Goal: Task Accomplishment & Management: Use online tool/utility

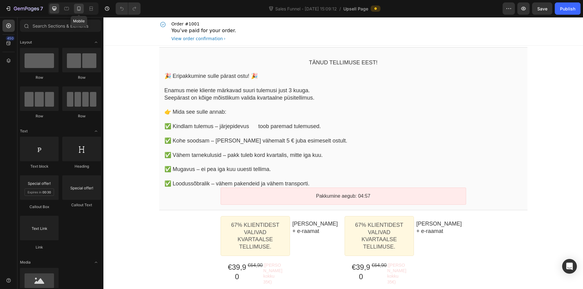
click at [80, 10] on icon at bounding box center [79, 9] width 6 height 6
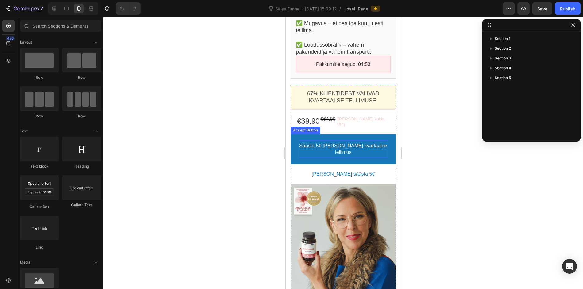
scroll to position [239, 0]
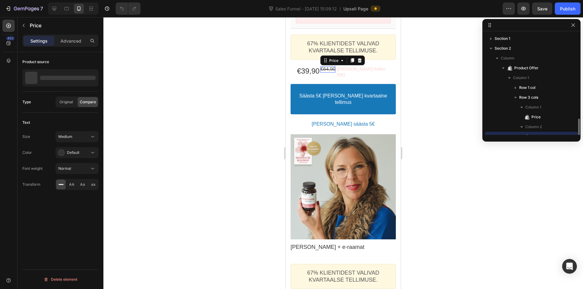
click at [330, 70] on bdo "€64,90" at bounding box center [327, 69] width 15 height 5
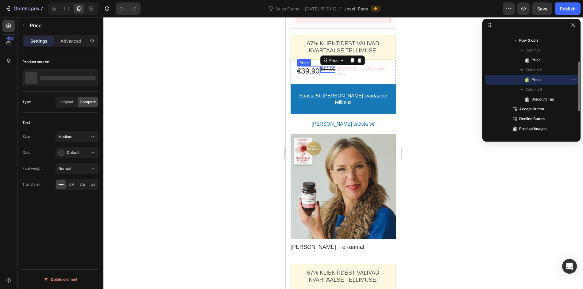
click at [306, 74] on bdo "€39,90" at bounding box center [308, 71] width 22 height 8
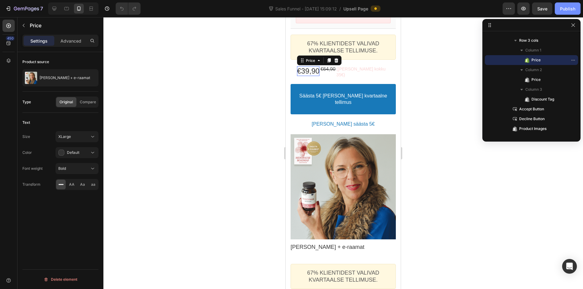
click at [560, 8] on div "Publish" at bounding box center [567, 9] width 15 height 6
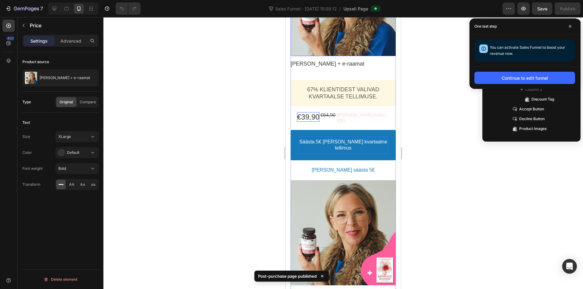
scroll to position [483, 0]
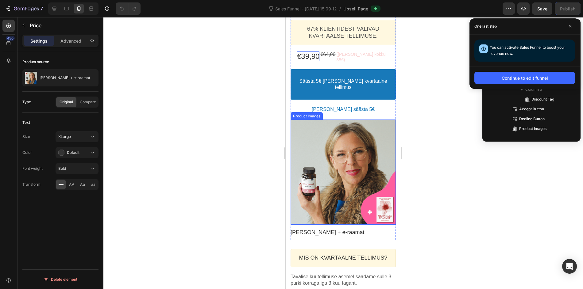
click at [338, 147] on div at bounding box center [342, 172] width 105 height 105
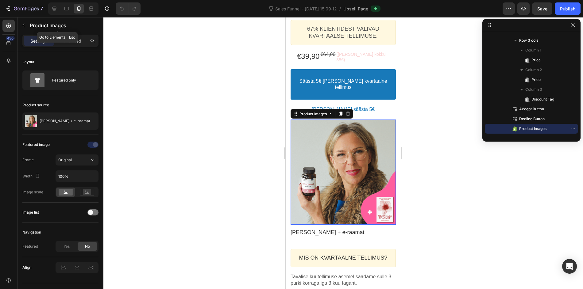
click at [25, 24] on icon "button" at bounding box center [23, 25] width 5 height 5
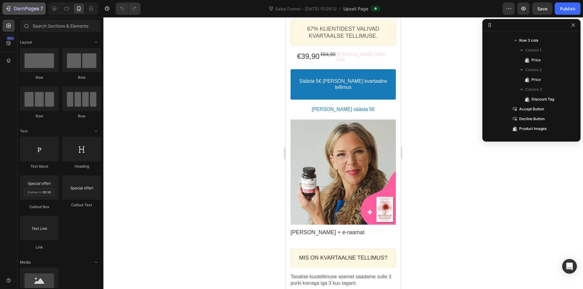
click at [13, 13] on button "7" at bounding box center [23, 8] width 43 height 12
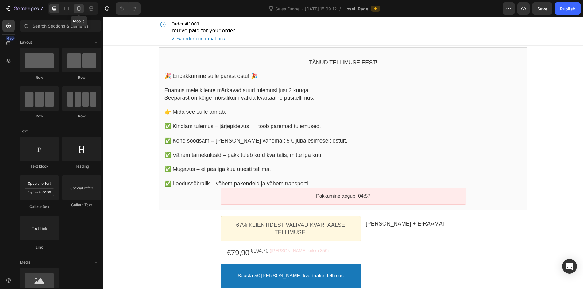
click at [81, 10] on icon at bounding box center [79, 9] width 6 height 6
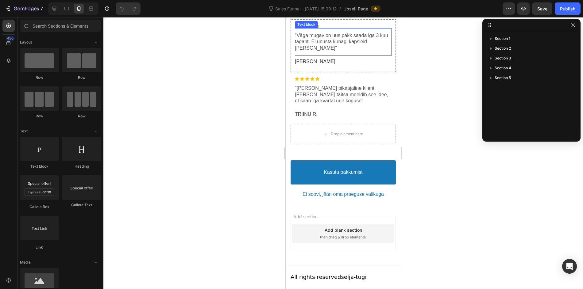
scroll to position [647, 0]
click at [343, 174] on p "Kasuta pakkumist" at bounding box center [343, 172] width 39 height 6
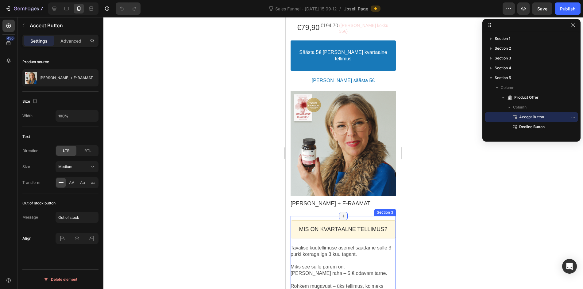
scroll to position [175, 0]
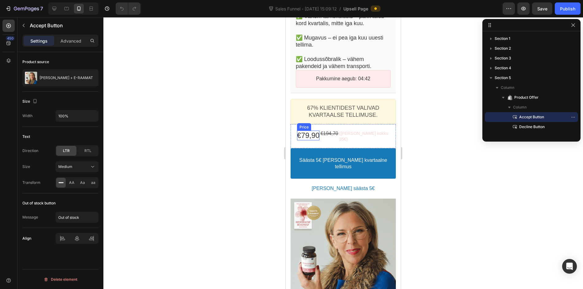
click at [315, 136] on bdo "€79,90" at bounding box center [308, 135] width 22 height 8
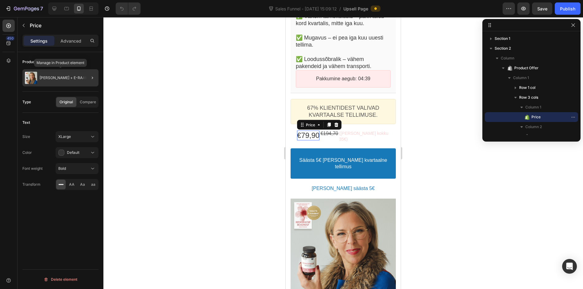
click at [72, 79] on p "[PERSON_NAME] + E-RAAMAT" at bounding box center [66, 78] width 53 height 4
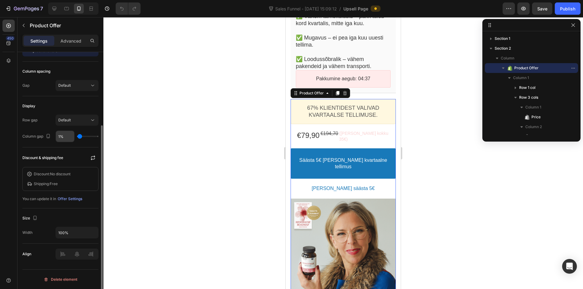
scroll to position [46, 0]
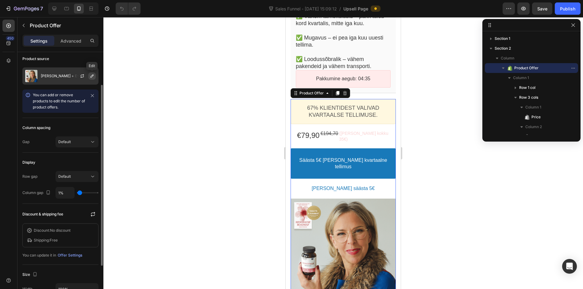
click at [91, 77] on icon "button" at bounding box center [92, 76] width 5 height 5
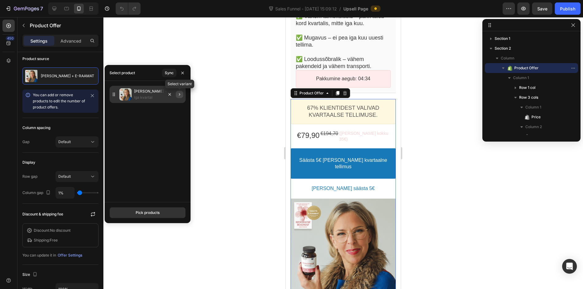
click at [179, 95] on icon "button" at bounding box center [179, 94] width 5 height 5
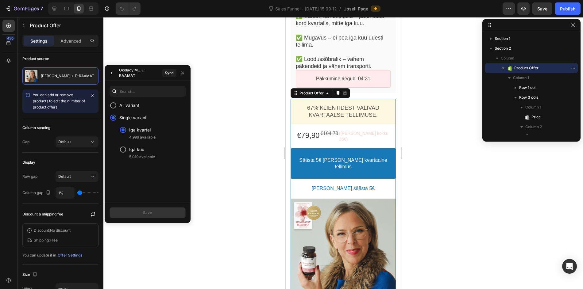
drag, startPoint x: 183, startPoint y: 72, endPoint x: 189, endPoint y: 72, distance: 6.1
click at [183, 72] on icon "button" at bounding box center [182, 73] width 5 height 5
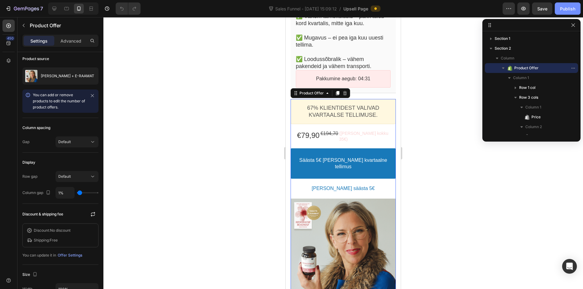
click at [564, 9] on div "Publish" at bounding box center [567, 9] width 15 height 6
click at [92, 96] on icon "button" at bounding box center [92, 95] width 3 height 3
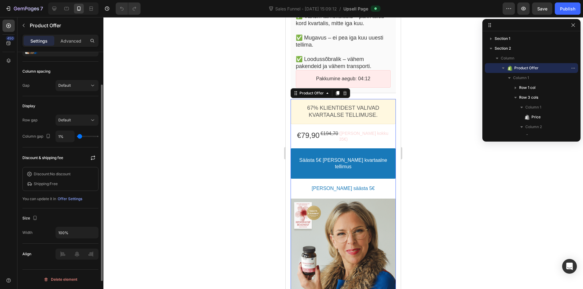
scroll to position [0, 0]
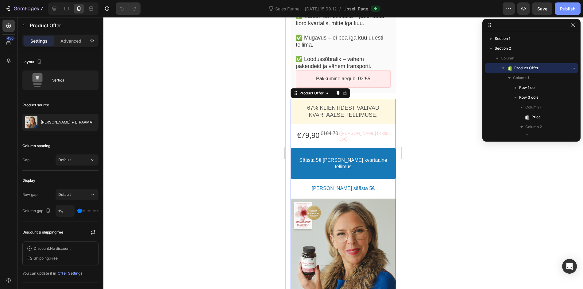
click at [562, 10] on div "Publish" at bounding box center [567, 9] width 15 height 6
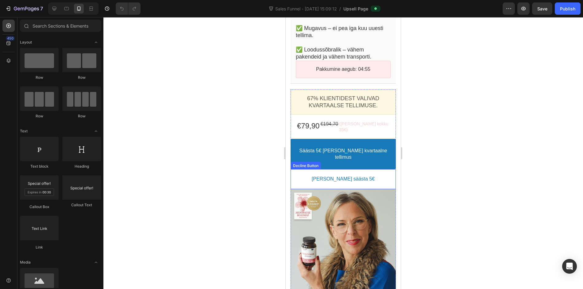
scroll to position [163, 0]
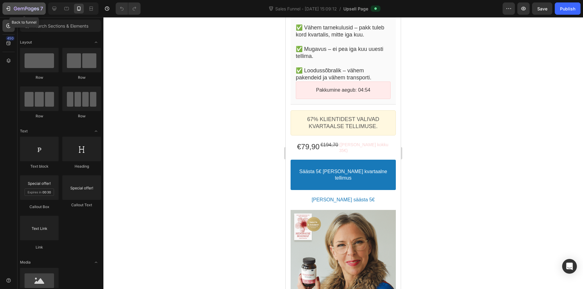
click at [36, 13] on button "7" at bounding box center [23, 8] width 43 height 12
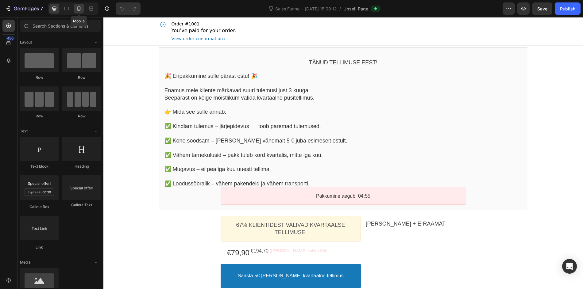
click at [81, 9] on icon at bounding box center [79, 9] width 6 height 6
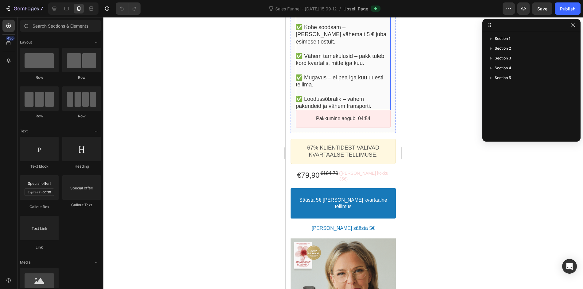
scroll to position [140, 0]
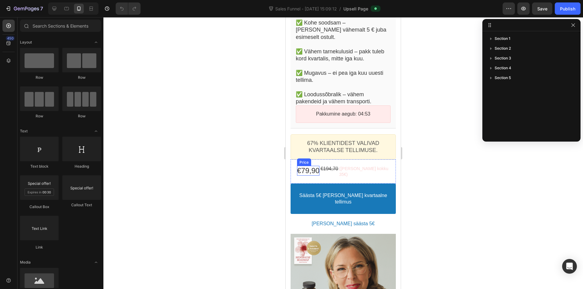
click at [307, 171] on bdo "€79,90" at bounding box center [308, 171] width 22 height 8
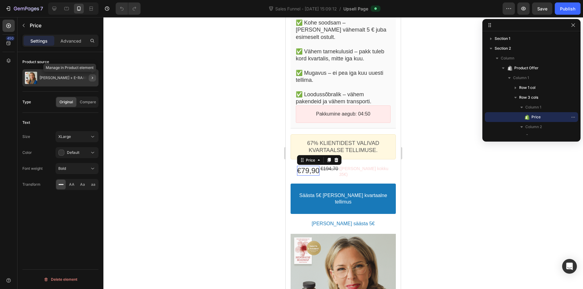
click at [95, 76] on button "button" at bounding box center [92, 77] width 7 height 7
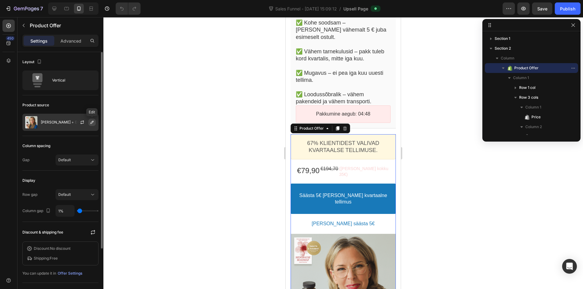
click at [90, 123] on icon "button" at bounding box center [92, 122] width 5 height 5
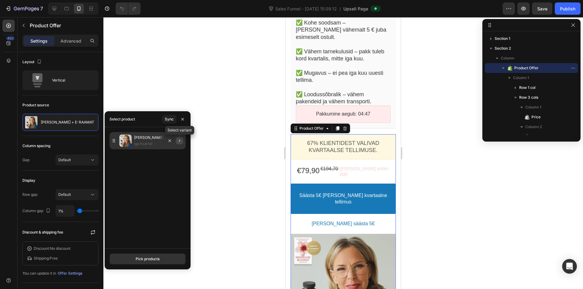
click at [179, 143] on button "button" at bounding box center [179, 140] width 7 height 7
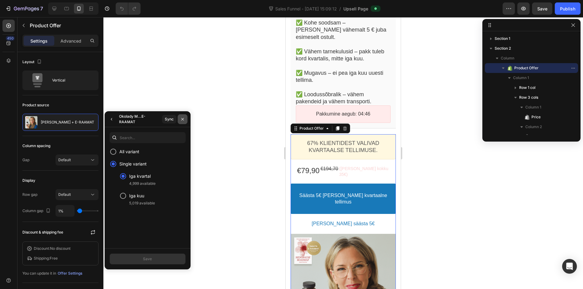
click at [184, 119] on icon "button" at bounding box center [182, 119] width 5 height 5
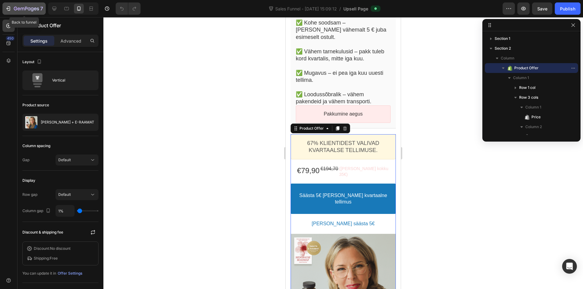
click at [5, 13] on button "7" at bounding box center [23, 8] width 43 height 12
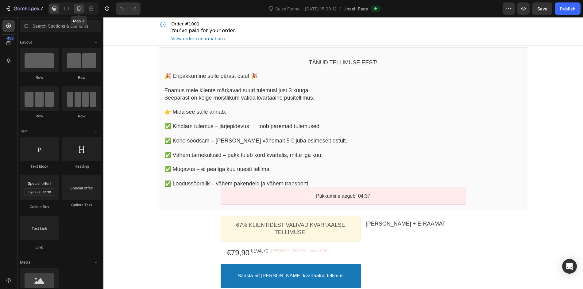
click at [80, 11] on div at bounding box center [79, 9] width 10 height 10
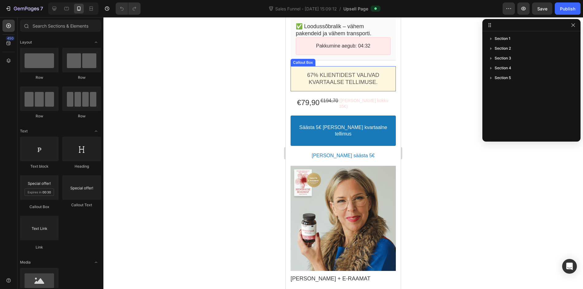
scroll to position [208, 0]
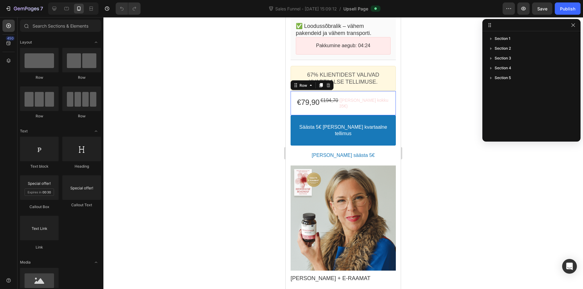
click at [344, 105] on div "(säästad kokku 35€) Discount Tag" at bounding box center [364, 103] width 50 height 11
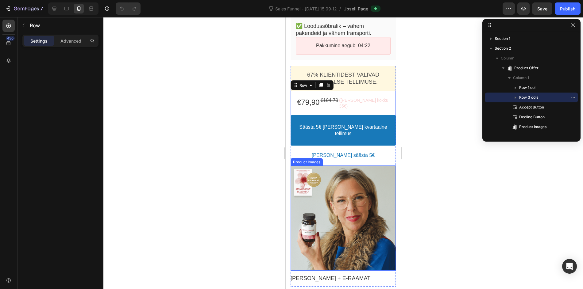
click at [361, 198] on div at bounding box center [342, 218] width 105 height 105
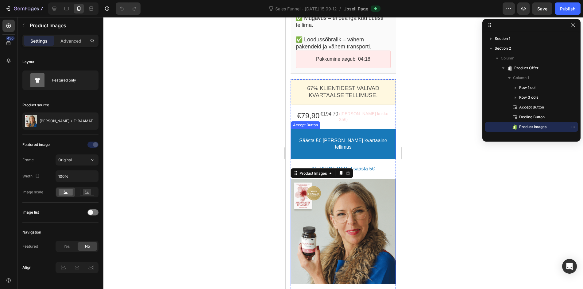
scroll to position [194, 0]
click at [343, 115] on bdo "(säästad kokku 35€)" at bounding box center [363, 117] width 49 height 10
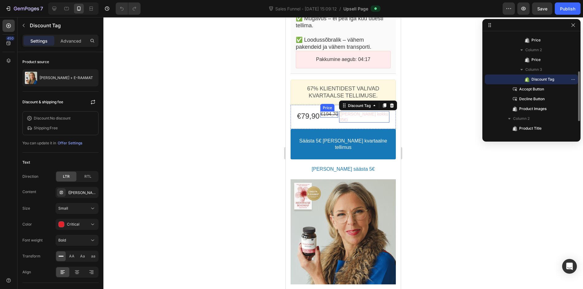
click at [332, 117] on div "€194,70" at bounding box center [329, 114] width 18 height 6
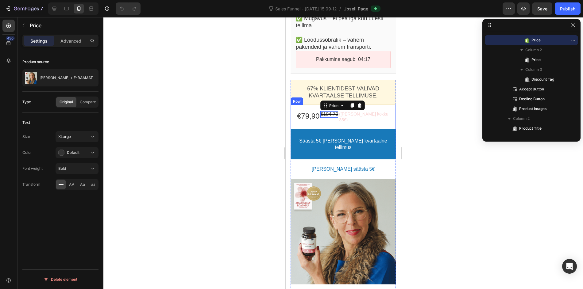
click at [319, 119] on bdo "€79,90" at bounding box center [308, 116] width 22 height 8
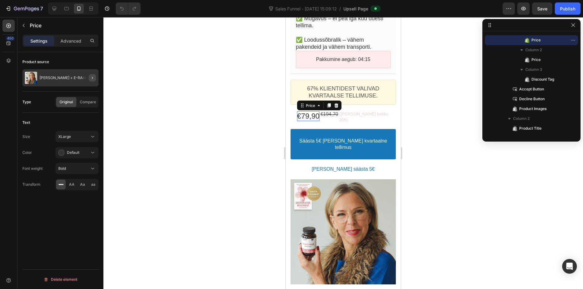
click at [90, 78] on icon "button" at bounding box center [92, 77] width 5 height 5
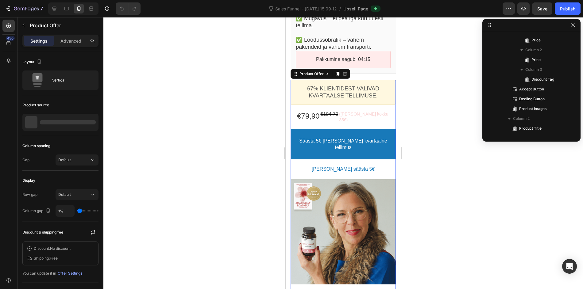
scroll to position [0, 0]
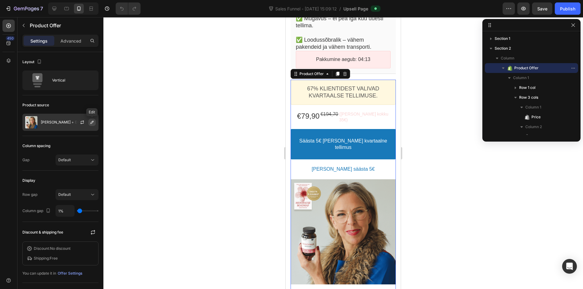
click at [91, 123] on icon "button" at bounding box center [92, 122] width 5 height 5
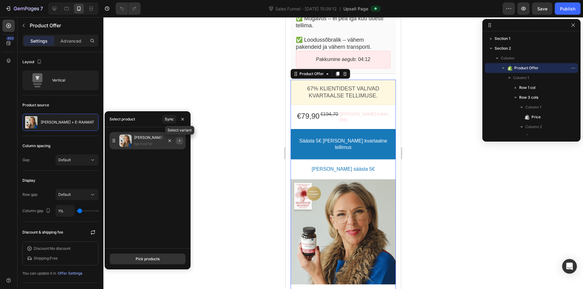
click at [179, 143] on icon "button" at bounding box center [179, 140] width 5 height 5
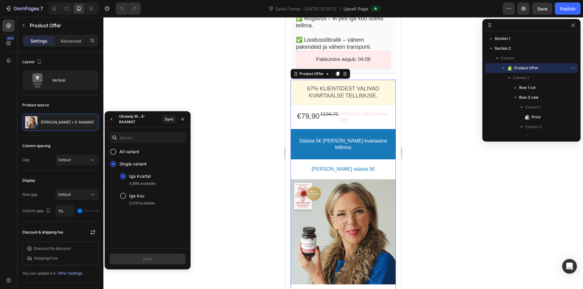
click at [74, 176] on div "Display" at bounding box center [60, 181] width 76 height 10
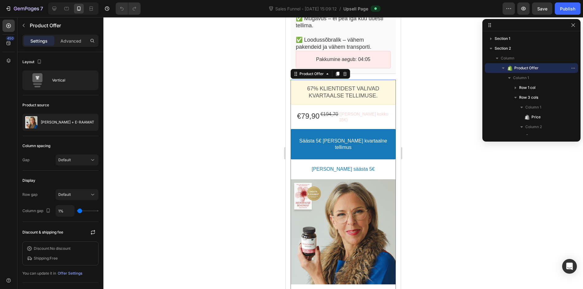
click at [40, 222] on div "Discount & shipping fee Discount: No discount Shipping: Free You can update it …" at bounding box center [60, 252] width 76 height 61
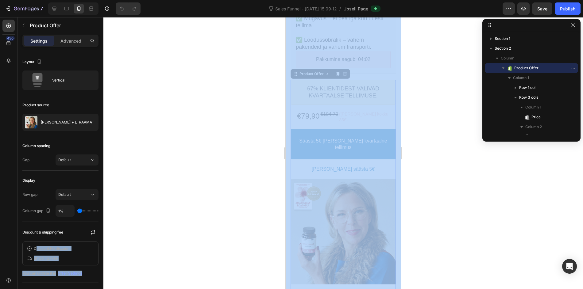
drag, startPoint x: 37, startPoint y: 240, endPoint x: 86, endPoint y: 189, distance: 71.6
click at [21, 0] on html "7 Version history Sales Funnel - Aug 26, 15:09:12 / Upsell Page Preview Save Pu…" at bounding box center [291, 0] width 583 height 0
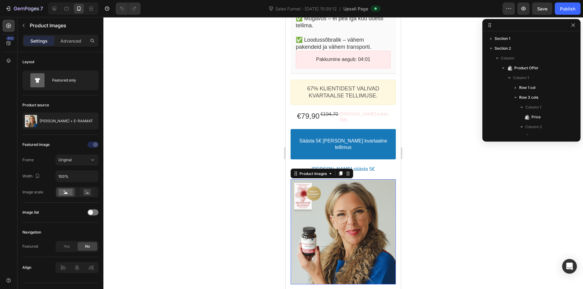
click at [353, 187] on div at bounding box center [342, 231] width 105 height 105
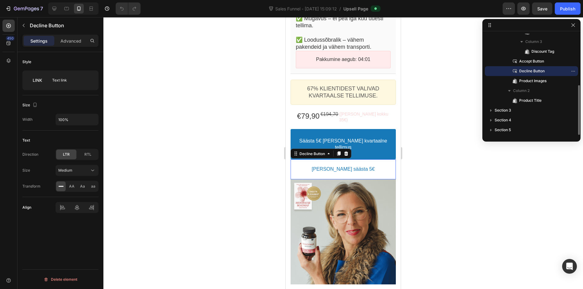
click at [363, 164] on button "[PERSON_NAME] säästa 5€" at bounding box center [343, 169] width 92 height 11
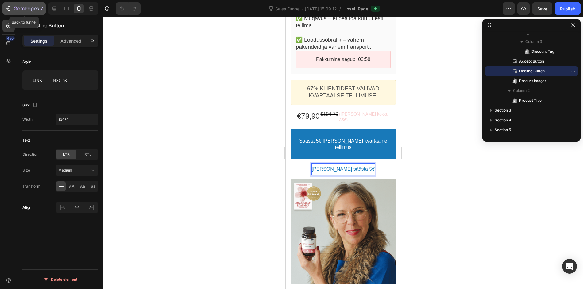
click at [10, 11] on icon "button" at bounding box center [8, 9] width 6 height 6
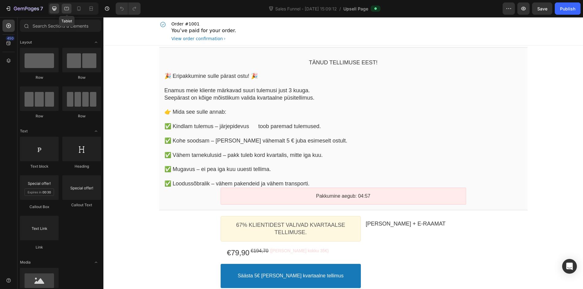
click at [71, 10] on div at bounding box center [67, 9] width 10 height 10
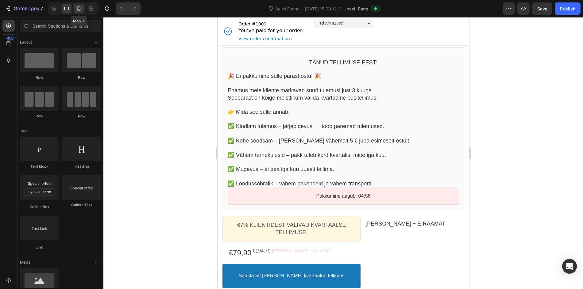
click at [79, 10] on icon at bounding box center [78, 8] width 3 height 4
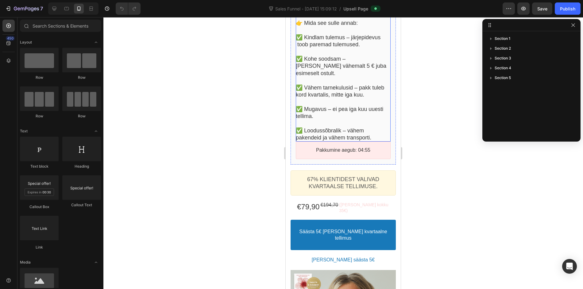
scroll to position [117, 0]
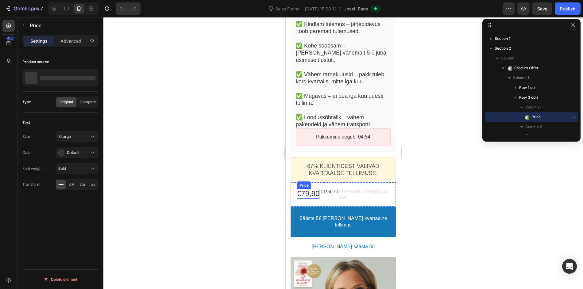
click at [309, 193] on bdo "€79,90" at bounding box center [308, 194] width 22 height 8
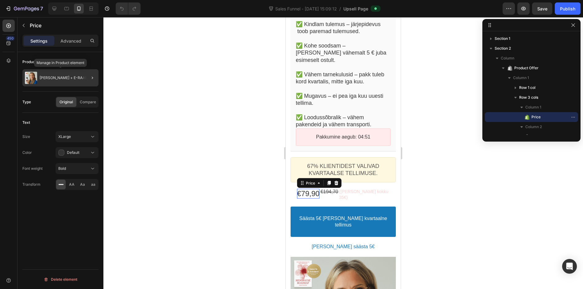
click at [76, 79] on p "[PERSON_NAME] + E-RAAMAT" at bounding box center [66, 78] width 53 height 4
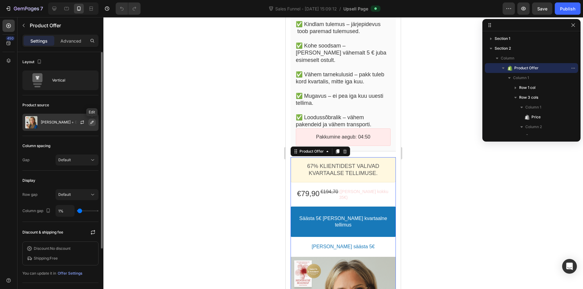
click at [91, 122] on icon "button" at bounding box center [92, 122] width 5 height 5
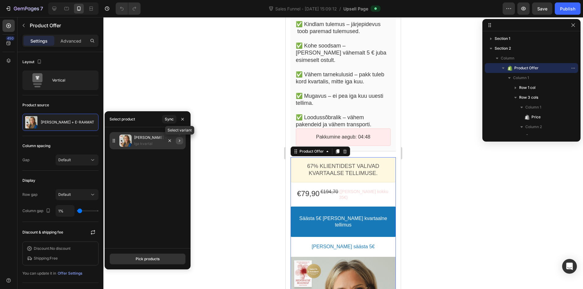
click at [179, 141] on icon "button" at bounding box center [179, 140] width 5 height 5
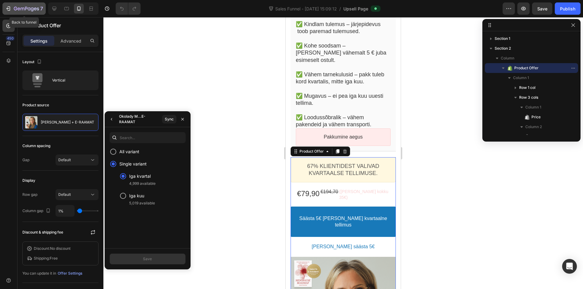
click at [19, 6] on div "7" at bounding box center [28, 8] width 29 height 7
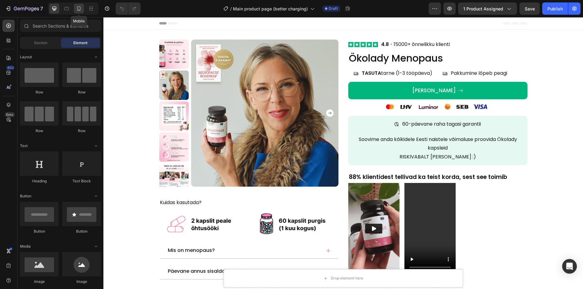
click at [77, 11] on icon at bounding box center [79, 9] width 6 height 6
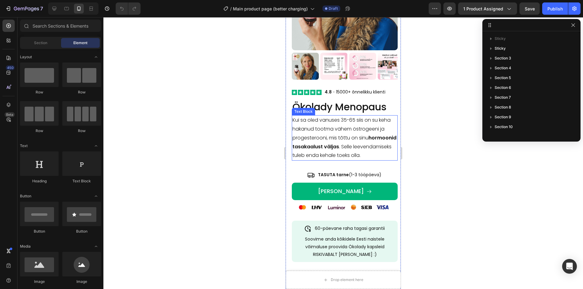
scroll to position [88, 0]
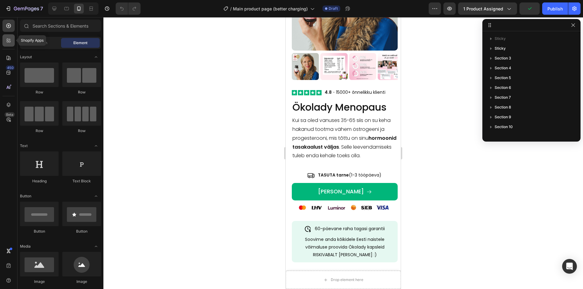
click at [13, 40] on div at bounding box center [8, 40] width 12 height 12
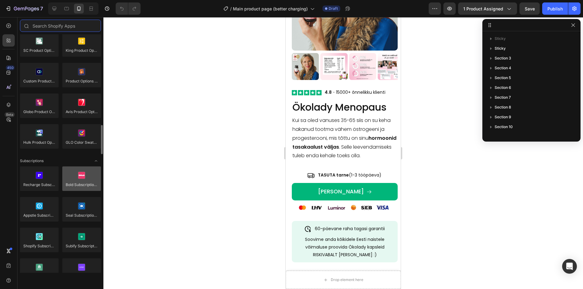
scroll to position [740, 0]
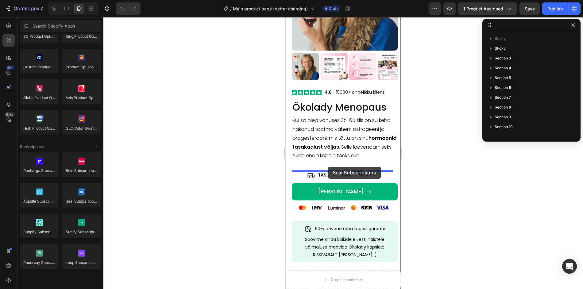
drag, startPoint x: 366, startPoint y: 216, endPoint x: 328, endPoint y: 167, distance: 62.3
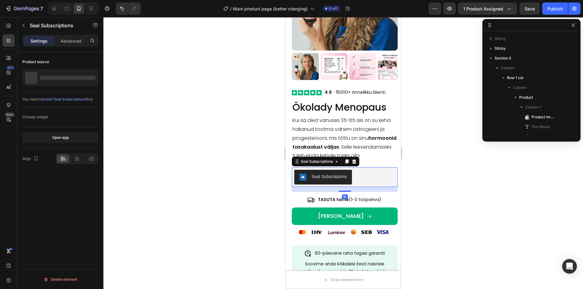
scroll to position [116, 0]
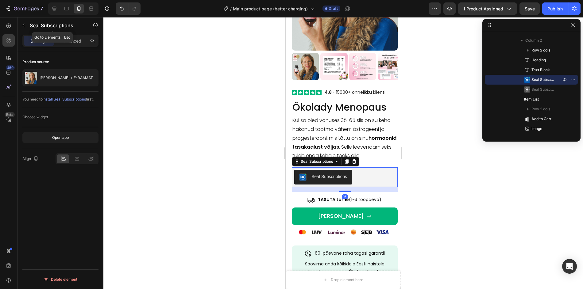
click at [21, 24] on icon "button" at bounding box center [23, 25] width 5 height 5
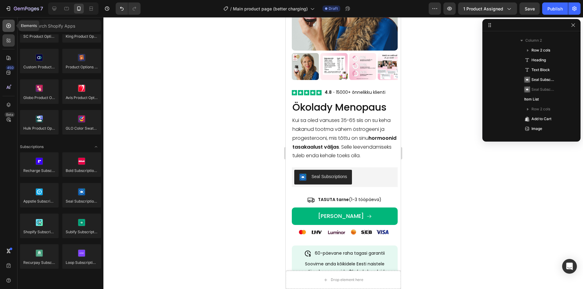
click at [10, 27] on icon at bounding box center [9, 26] width 6 height 6
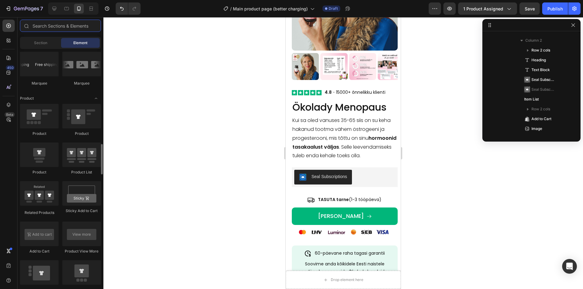
scroll to position [879, 0]
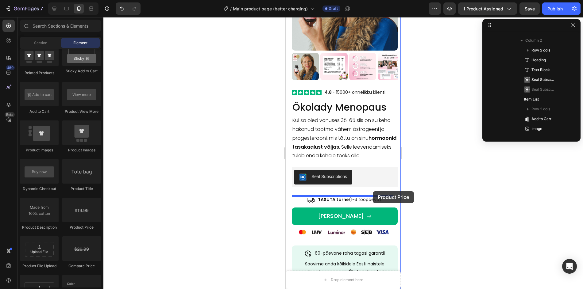
drag, startPoint x: 388, startPoint y: 233, endPoint x: 373, endPoint y: 191, distance: 44.3
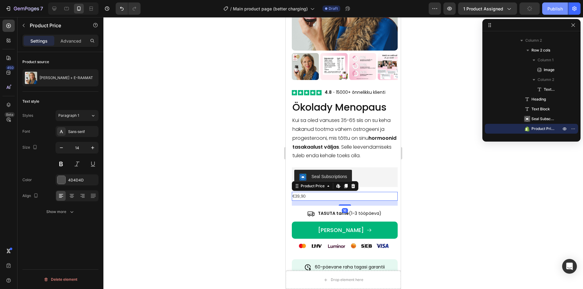
click at [551, 8] on div "Publish" at bounding box center [554, 9] width 15 height 6
click at [479, 7] on span "1 product assigned" at bounding box center [483, 9] width 40 height 6
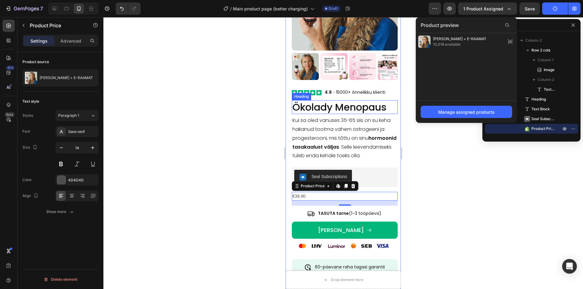
click at [336, 104] on h2 "Ökolady Menopaus" at bounding box center [345, 107] width 106 height 14
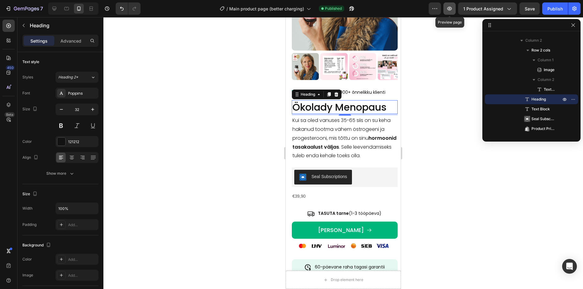
click at [448, 8] on button "button" at bounding box center [449, 8] width 12 height 12
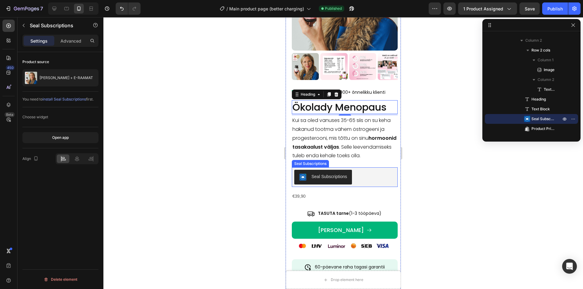
click at [371, 185] on div "Seal Subscriptions" at bounding box center [344, 177] width 101 height 15
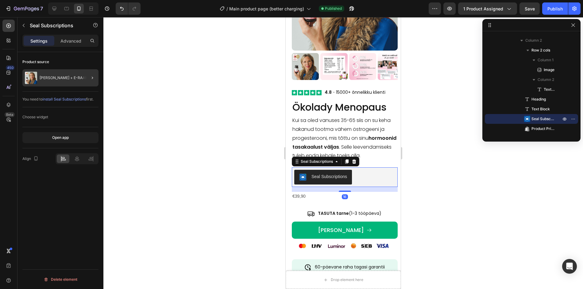
click at [86, 79] on div at bounding box center [89, 77] width 17 height 17
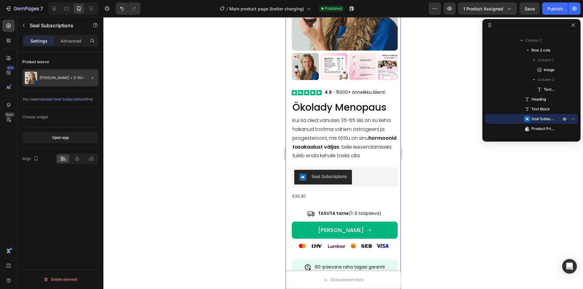
scroll to position [18, 0]
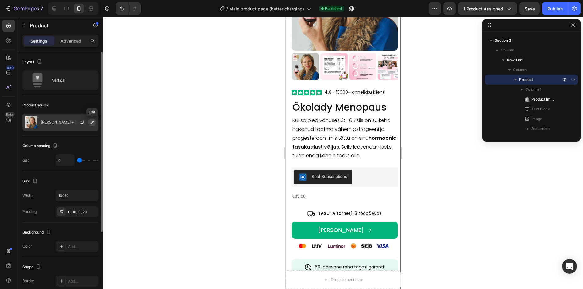
click at [94, 121] on icon "button" at bounding box center [92, 122] width 5 height 5
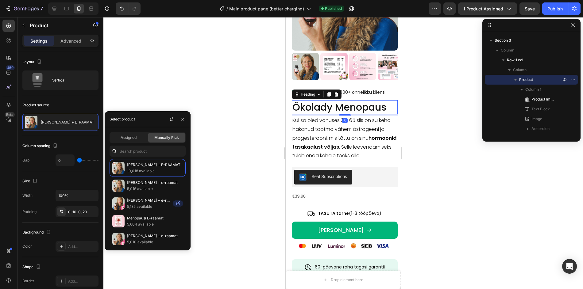
click at [363, 105] on h2 "Ökolady Menopaus" at bounding box center [345, 107] width 106 height 14
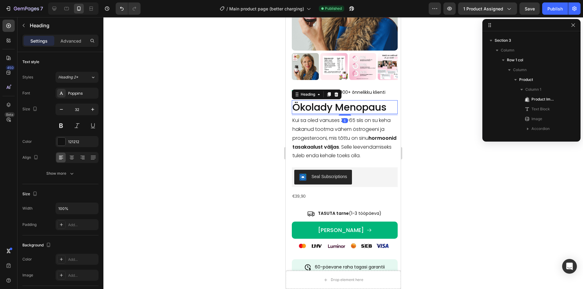
scroll to position [136, 0]
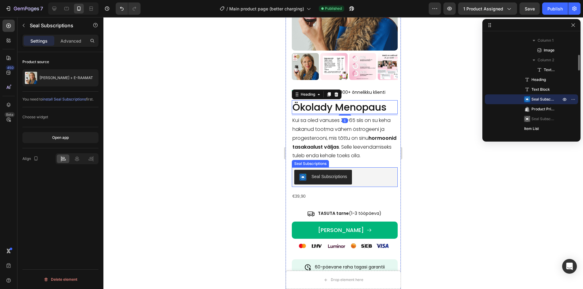
click at [368, 176] on div "Seal Subscriptions" at bounding box center [344, 177] width 101 height 15
click at [363, 107] on h2 "Ökolady Menopaus" at bounding box center [345, 107] width 106 height 14
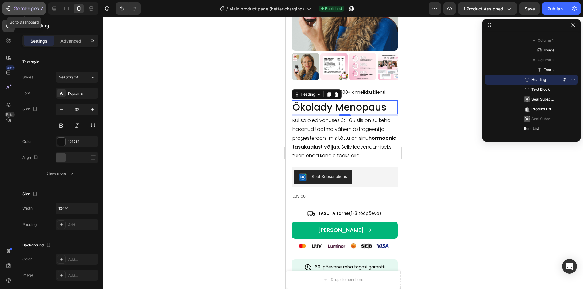
click at [14, 12] on button "7" at bounding box center [23, 8] width 43 height 12
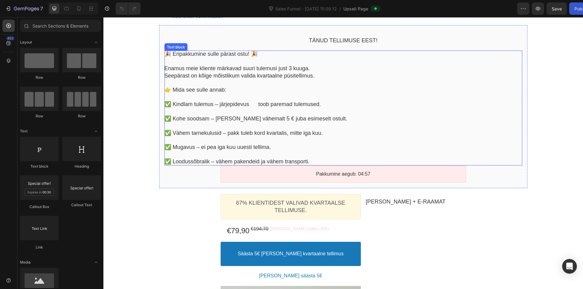
scroll to position [56, 0]
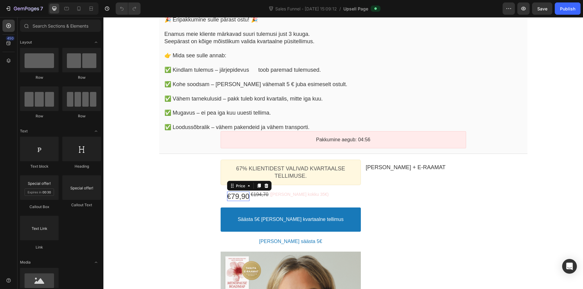
click at [236, 198] on bdo "€79,90" at bounding box center [238, 196] width 22 height 8
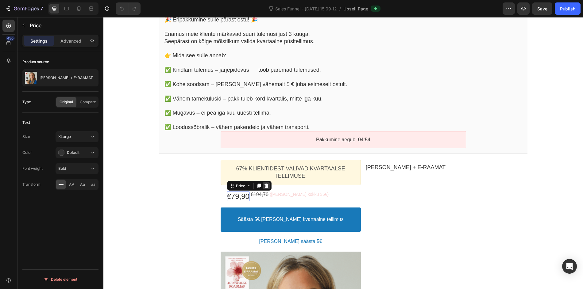
click at [264, 185] on icon at bounding box center [266, 186] width 4 height 4
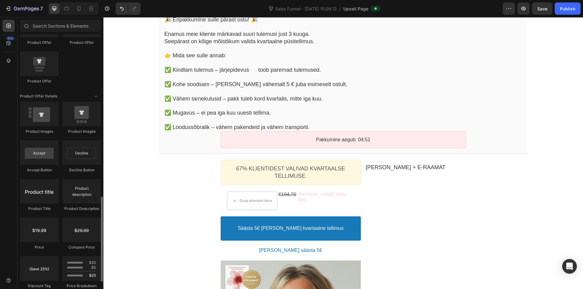
scroll to position [388, 0]
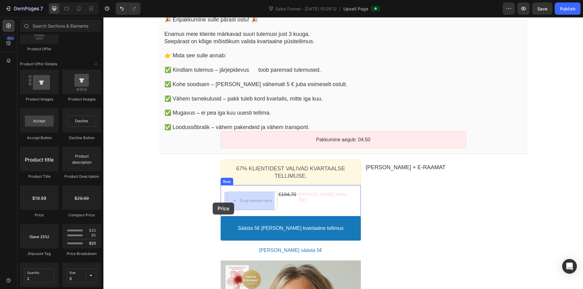
drag, startPoint x: 199, startPoint y: 222, endPoint x: 235, endPoint y: 201, distance: 41.8
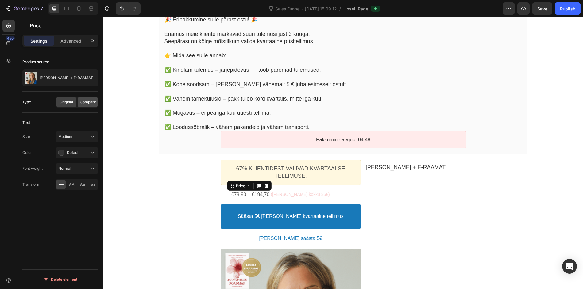
click at [89, 102] on span "Compare" at bounding box center [88, 102] width 16 height 6
click at [75, 104] on div "Original" at bounding box center [66, 102] width 20 height 10
click at [258, 197] on bdo "€194,70" at bounding box center [261, 194] width 18 height 5
click at [337, 168] on p "67% klientidest valivad kvartaalse tellimuse." at bounding box center [290, 172] width 129 height 14
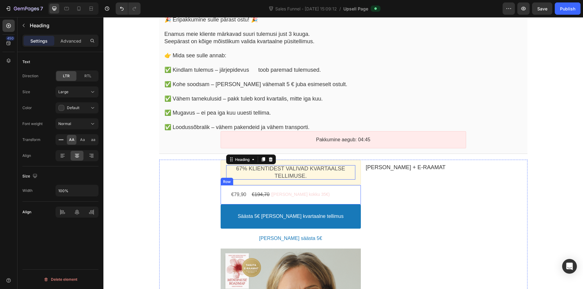
click at [336, 194] on div "€79,90 Price €194,70 Price ([PERSON_NAME] kokku 35€) Discount Tag Row" at bounding box center [291, 194] width 140 height 19
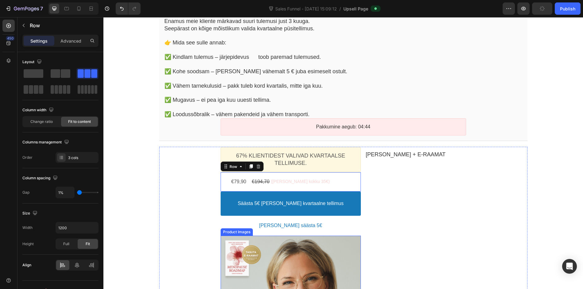
scroll to position [70, 0]
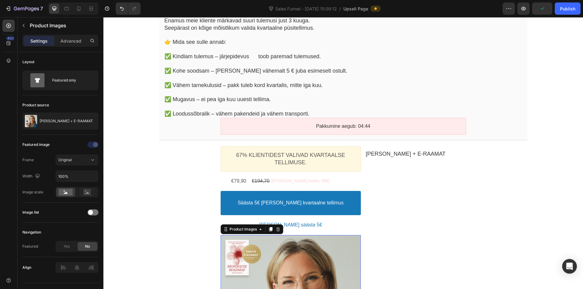
click at [83, 123] on div at bounding box center [89, 121] width 17 height 17
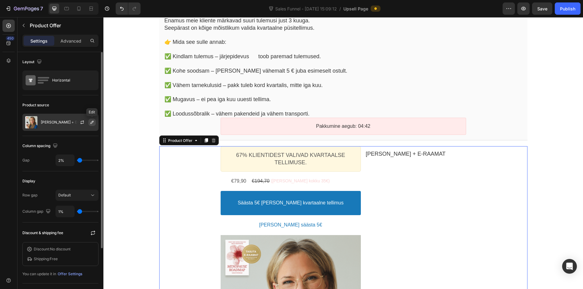
click at [95, 124] on button "button" at bounding box center [91, 122] width 7 height 7
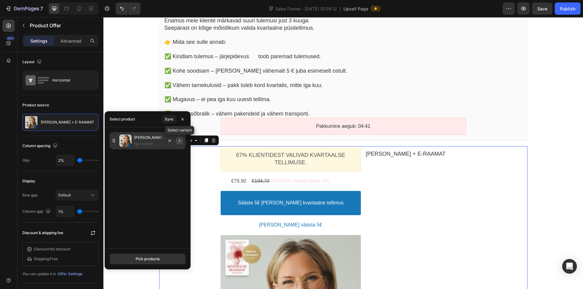
click at [180, 144] on button "button" at bounding box center [179, 140] width 7 height 7
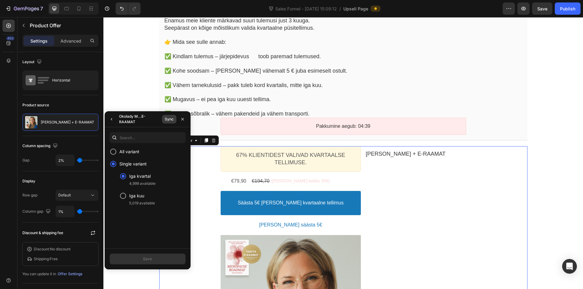
click at [171, 122] on div "Sync" at bounding box center [169, 120] width 9 height 6
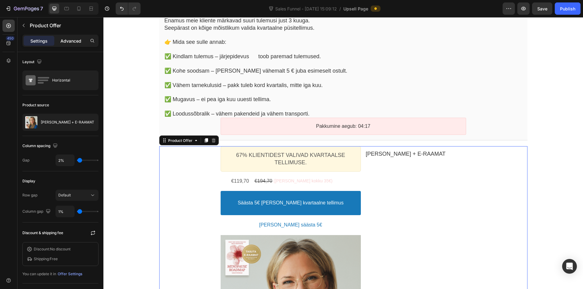
click at [75, 40] on p "Advanced" at bounding box center [70, 41] width 21 height 6
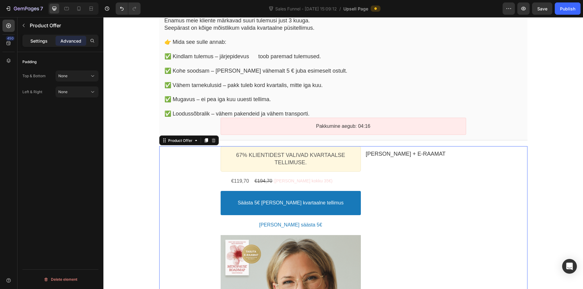
click at [31, 40] on p "Settings" at bounding box center [38, 41] width 17 height 6
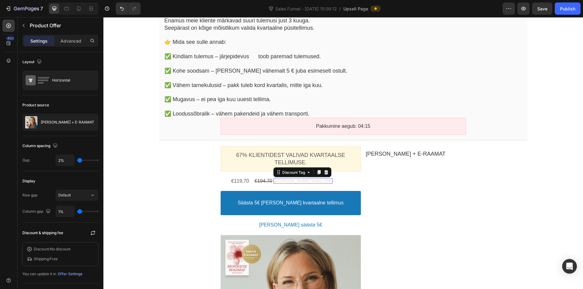
click at [275, 178] on div "([PERSON_NAME] kokku 35€) Discount Tag" at bounding box center [302, 181] width 59 height 6
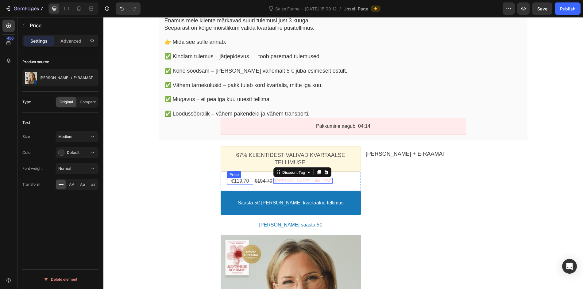
click at [232, 181] on bdo "€119,70" at bounding box center [240, 181] width 18 height 5
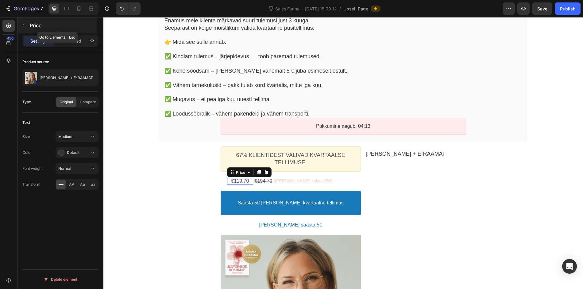
click at [23, 24] on icon "button" at bounding box center [23, 25] width 5 height 5
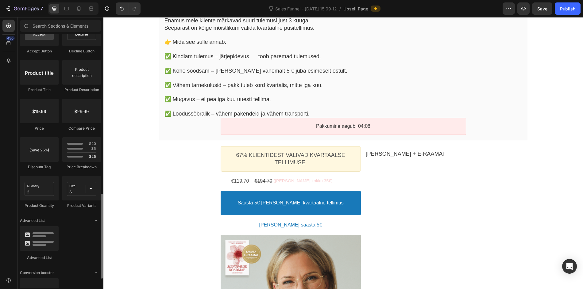
scroll to position [502, 0]
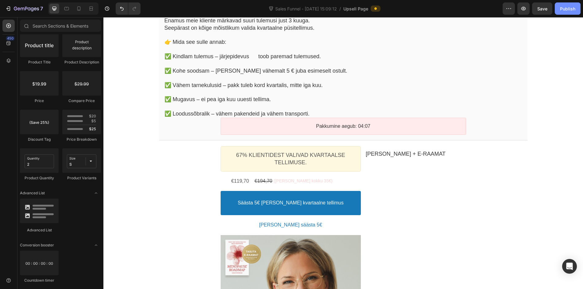
click at [560, 6] on div "Publish" at bounding box center [567, 9] width 15 height 6
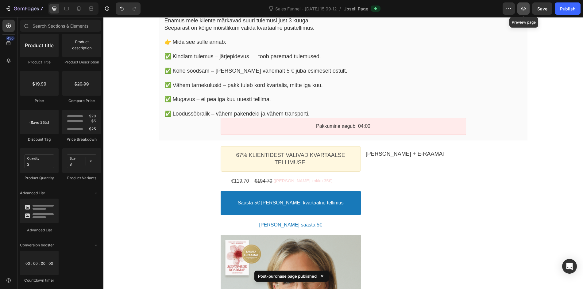
click at [520, 8] on button "button" at bounding box center [523, 8] width 12 height 12
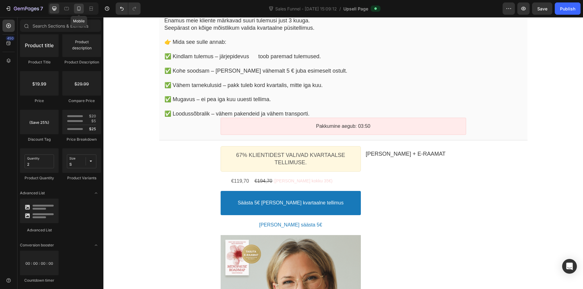
click at [74, 8] on div at bounding box center [79, 9] width 10 height 10
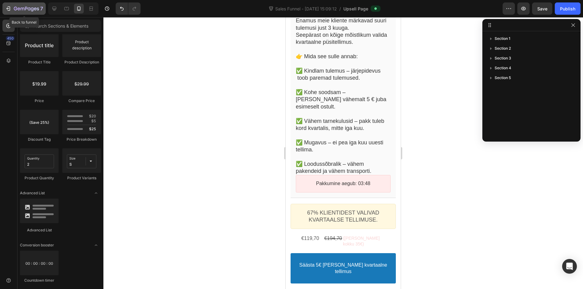
click at [22, 10] on icon "button" at bounding box center [26, 8] width 25 height 5
